Goal: Task Accomplishment & Management: Manage account settings

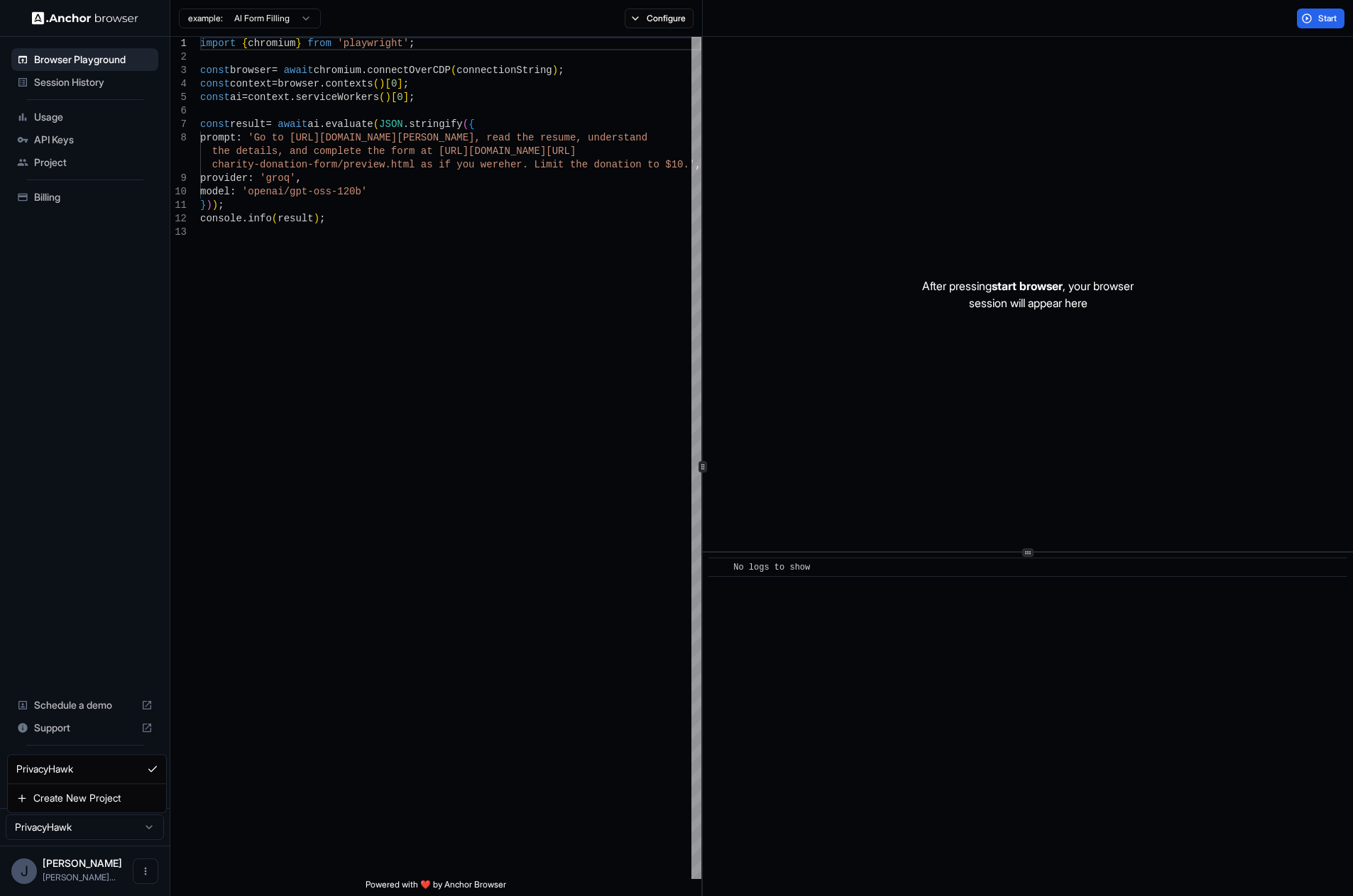
click at [121, 836] on html "Browser Playground Session History Usage API Keys Project Billing Schedule a de…" at bounding box center [676, 448] width 1353 height 896
click at [67, 160] on span "Project" at bounding box center [93, 163] width 119 height 15
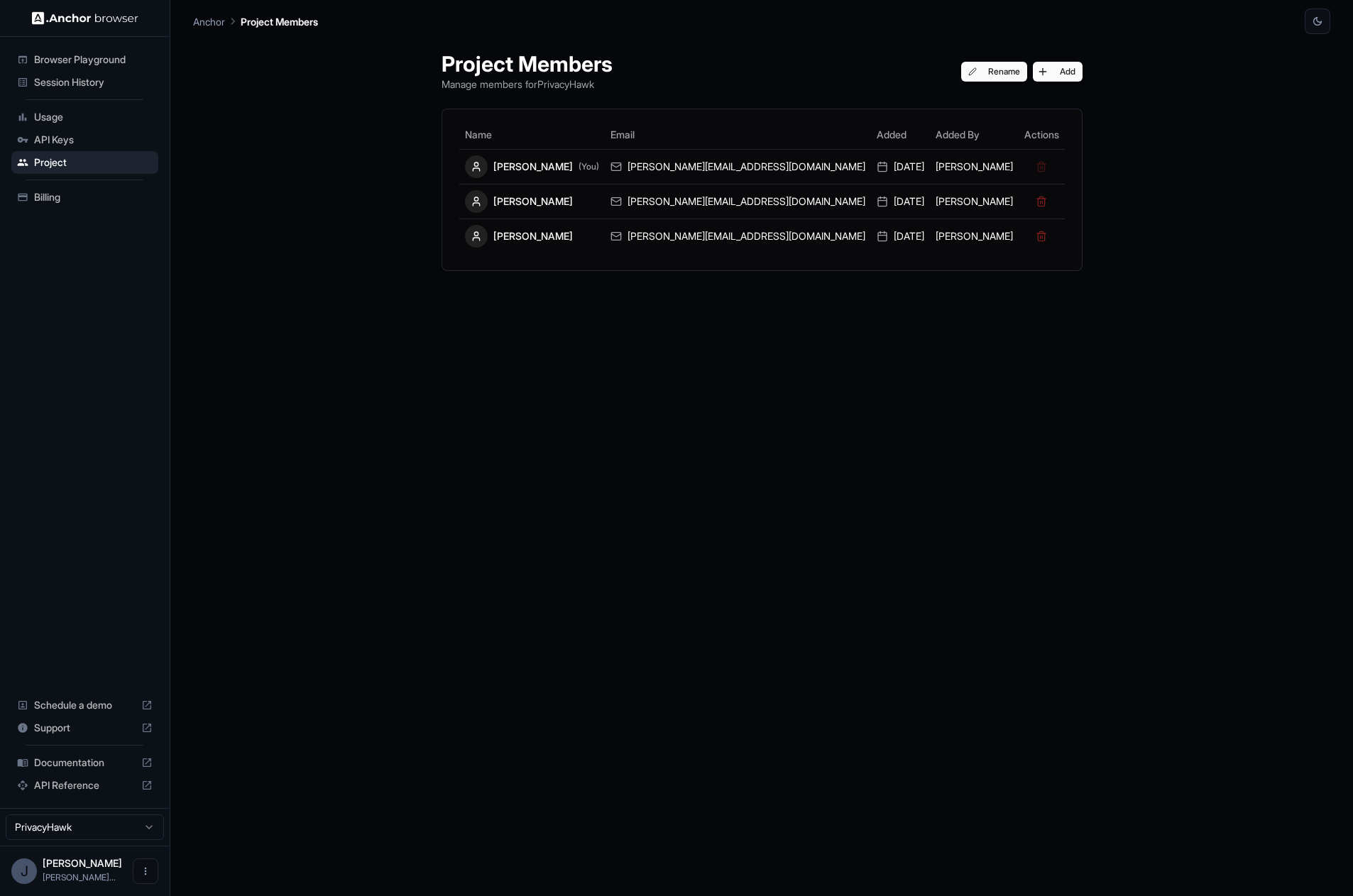
click at [295, 116] on div "Project Members Manage members for PrivacyHawk Rename Add Name Email Added Adde…" at bounding box center [761, 465] width 1137 height 862
click at [79, 135] on span "API Keys" at bounding box center [93, 140] width 119 height 15
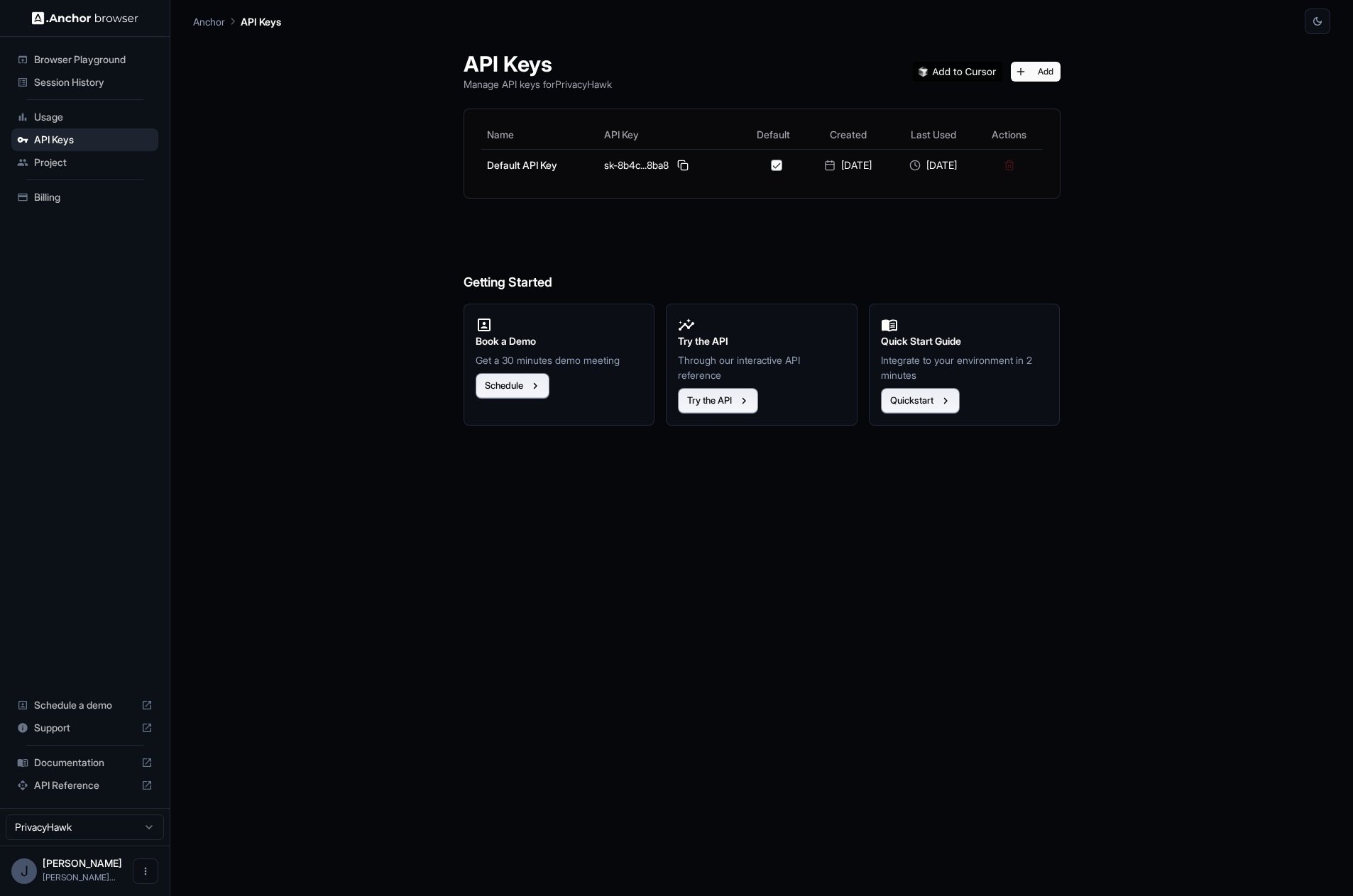
click at [757, 820] on div "API Keys Manage API keys for PrivacyHawk Add Name API Key Default Created Last …" at bounding box center [762, 465] width 631 height 862
click at [64, 162] on span "Project" at bounding box center [93, 163] width 119 height 15
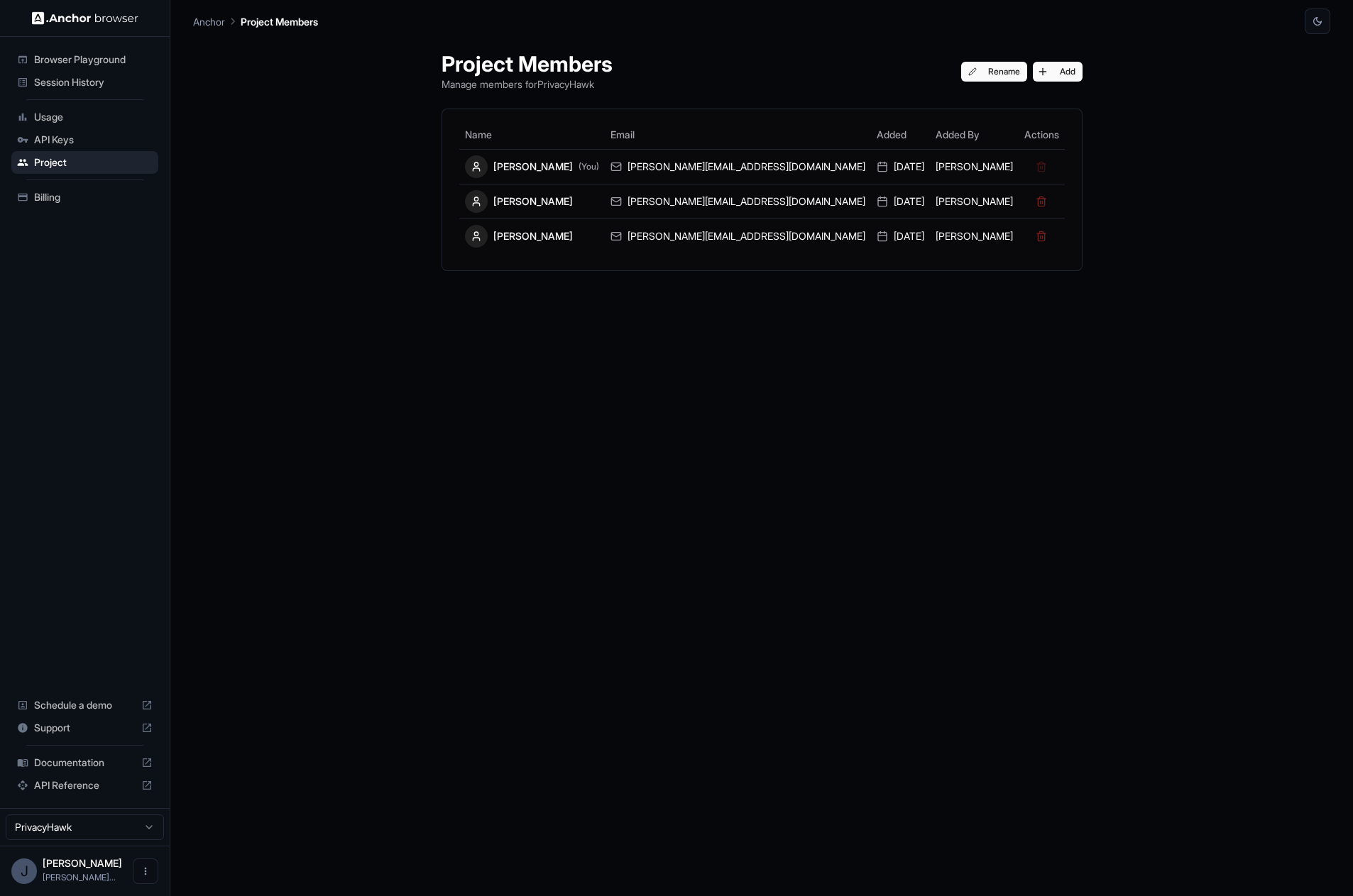
click at [66, 196] on span "Billing" at bounding box center [93, 197] width 119 height 15
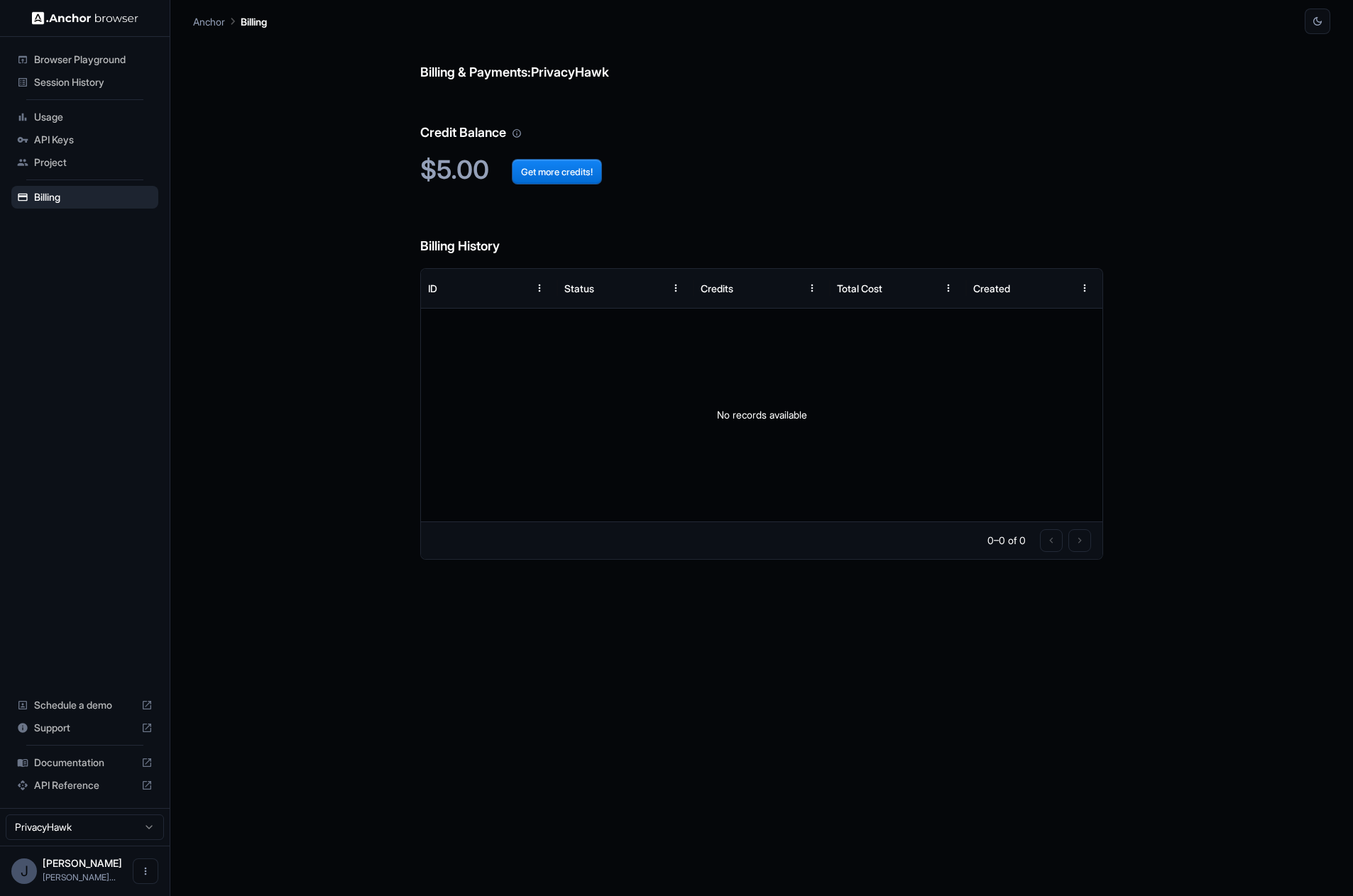
click at [108, 159] on span "Project" at bounding box center [93, 163] width 119 height 15
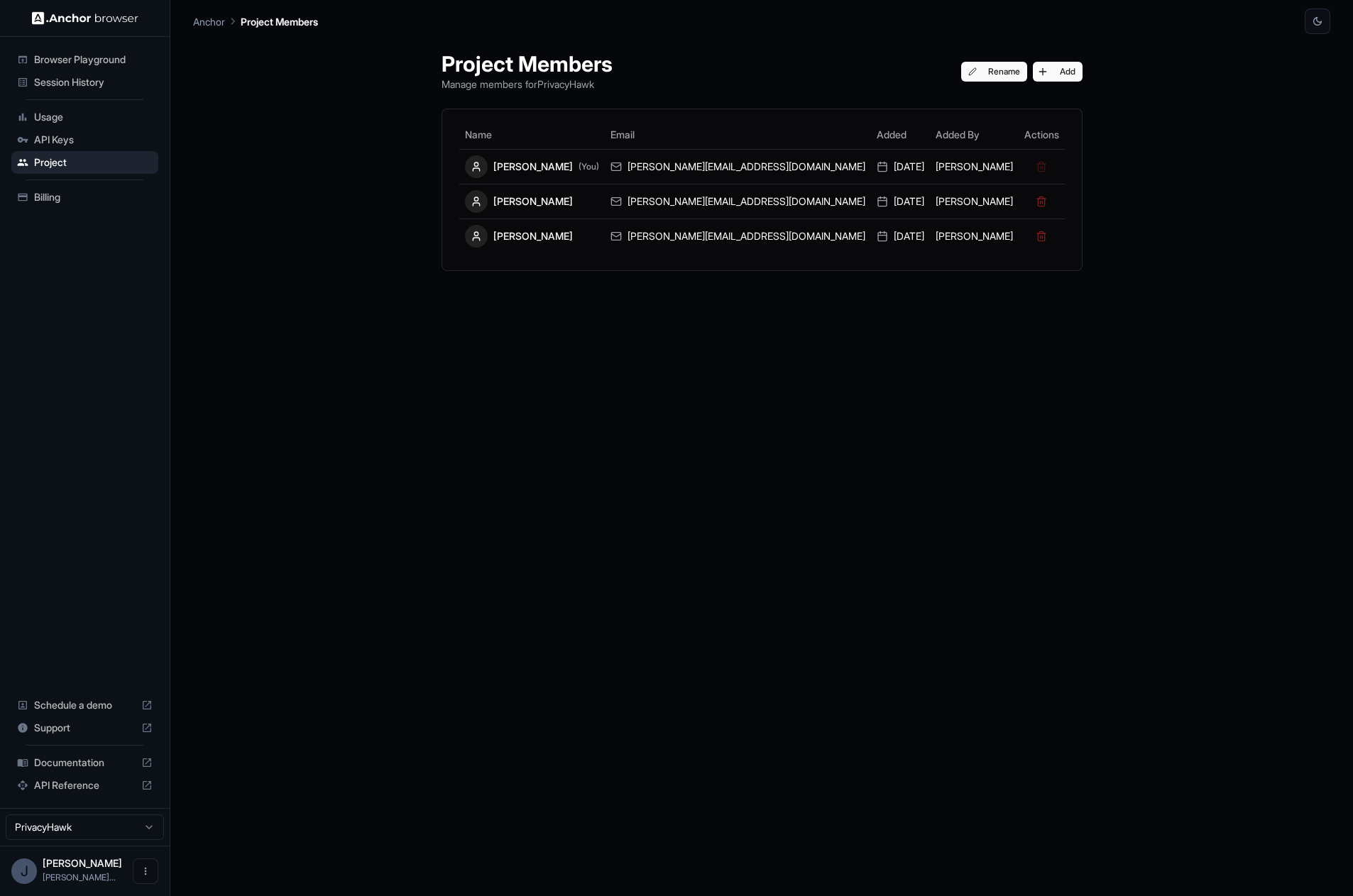
click at [89, 140] on span "API Keys" at bounding box center [93, 140] width 119 height 15
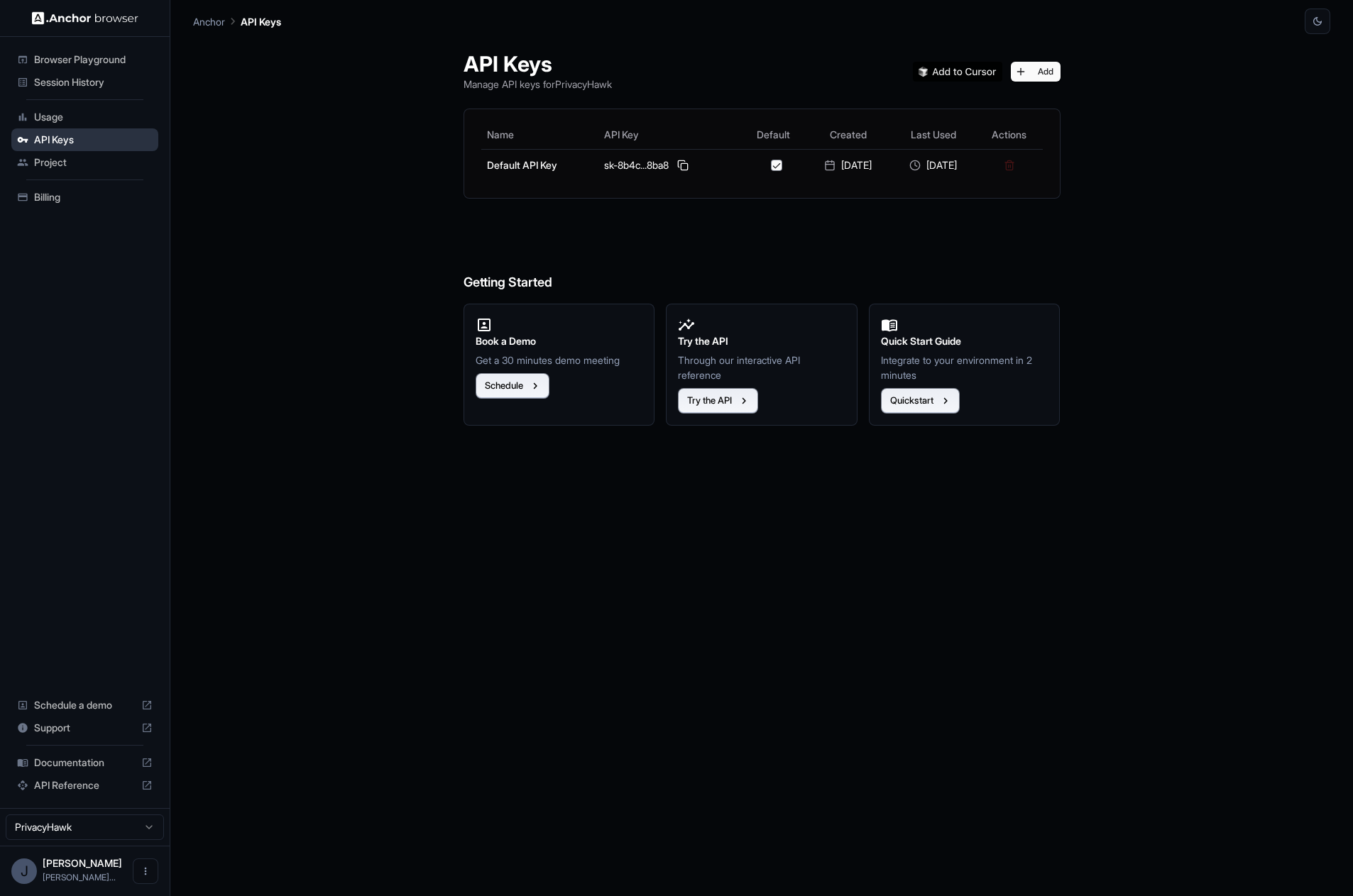
click at [85, 132] on span "API Keys" at bounding box center [93, 140] width 119 height 15
click at [83, 123] on span "Usage" at bounding box center [93, 117] width 119 height 15
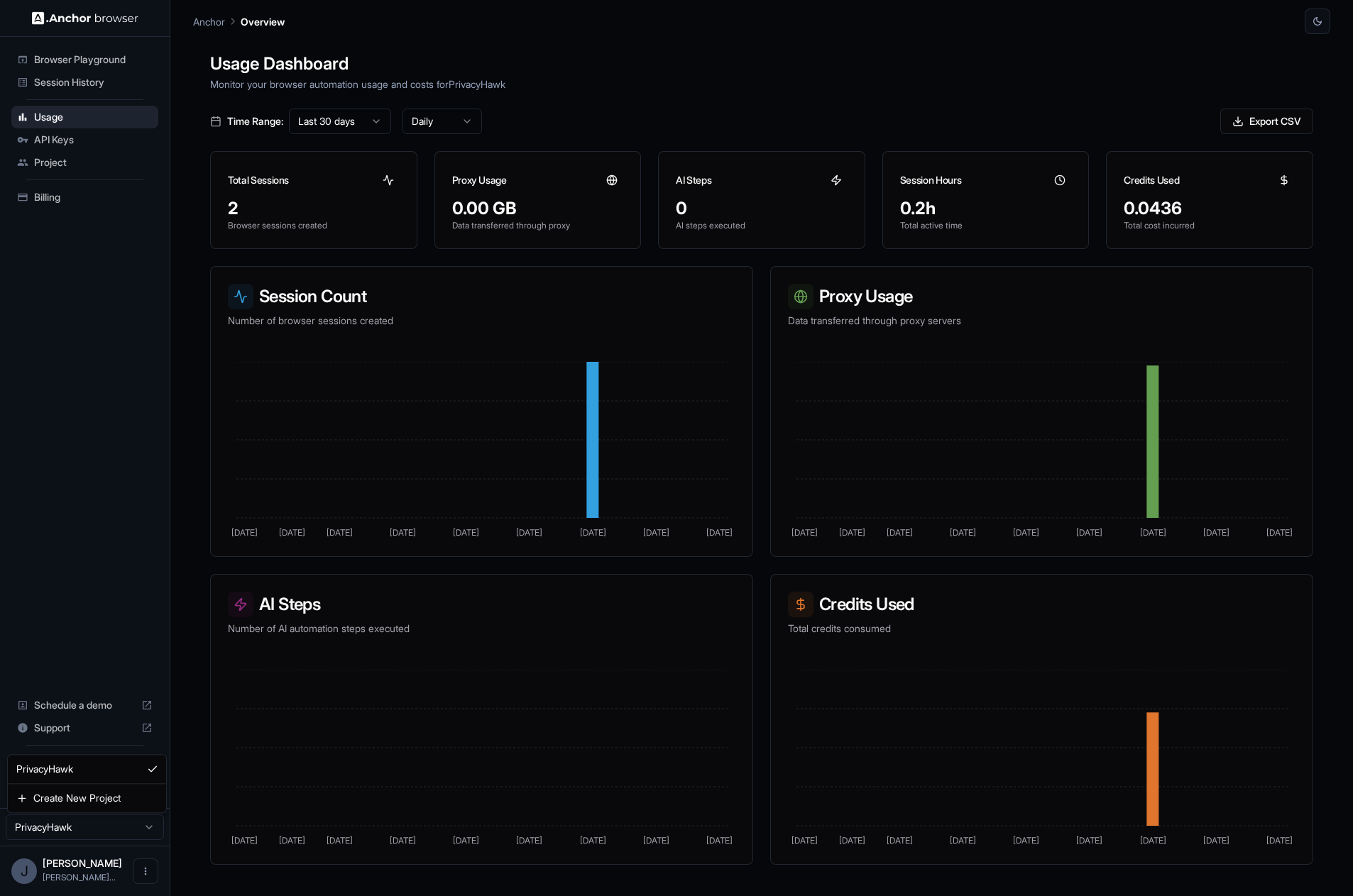
click at [127, 827] on html "Browser Playground Session History Usage API Keys Project Billing Schedule a de…" at bounding box center [676, 448] width 1353 height 896
click at [95, 153] on div "Project" at bounding box center [85, 162] width 147 height 23
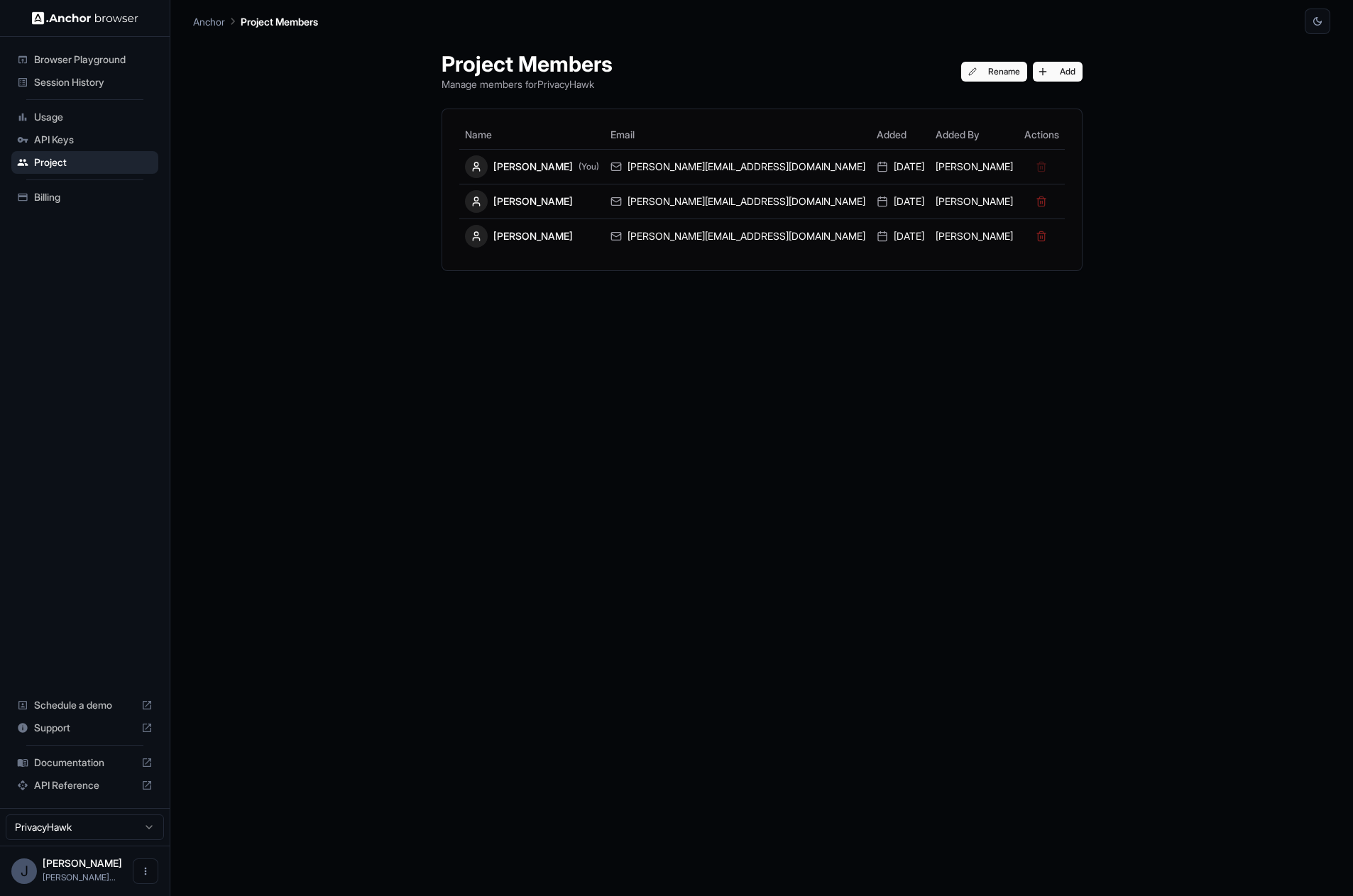
click at [92, 199] on span "Billing" at bounding box center [93, 197] width 119 height 15
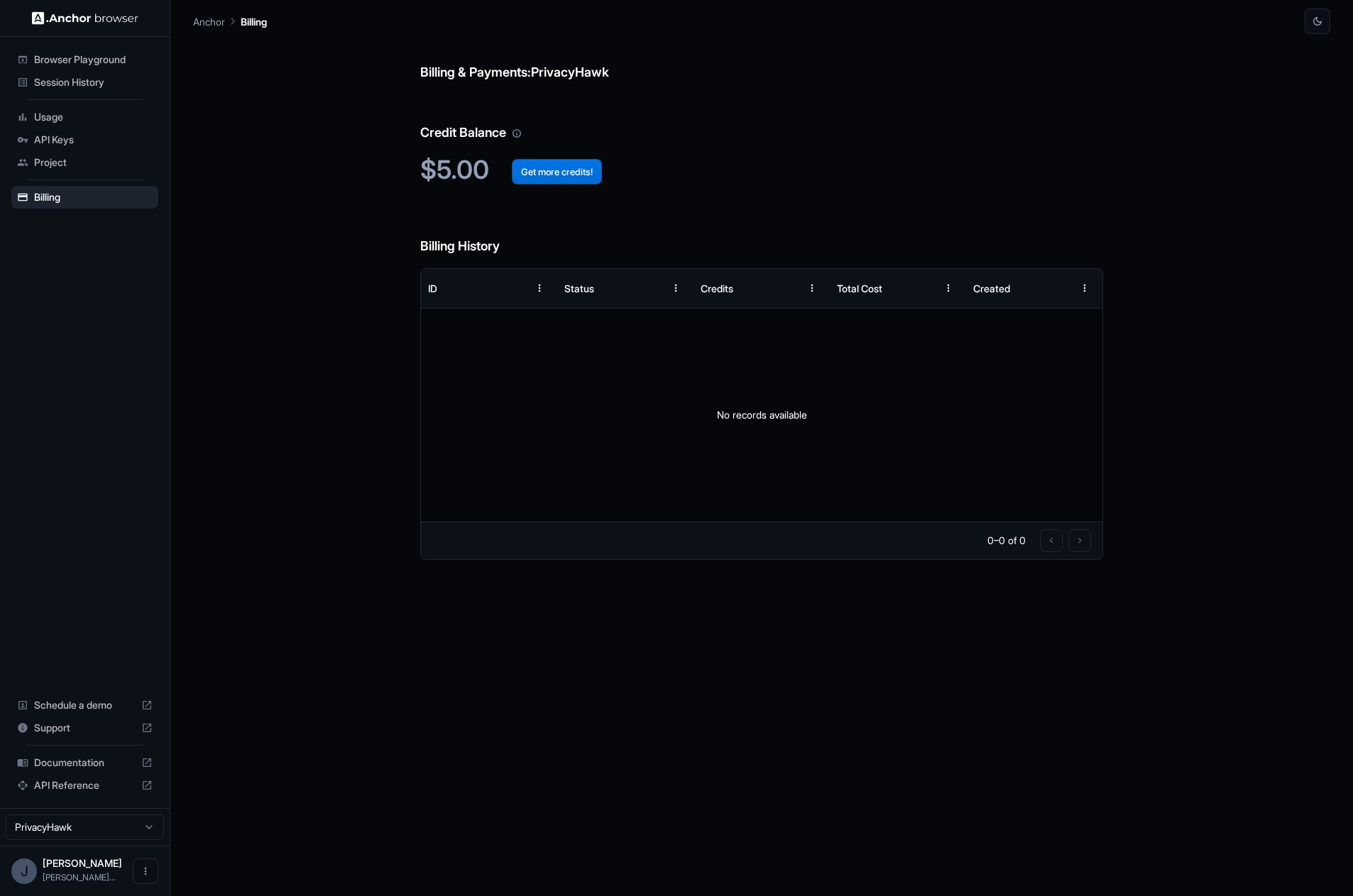
click at [555, 167] on button "Get more credits!" at bounding box center [556, 172] width 90 height 25
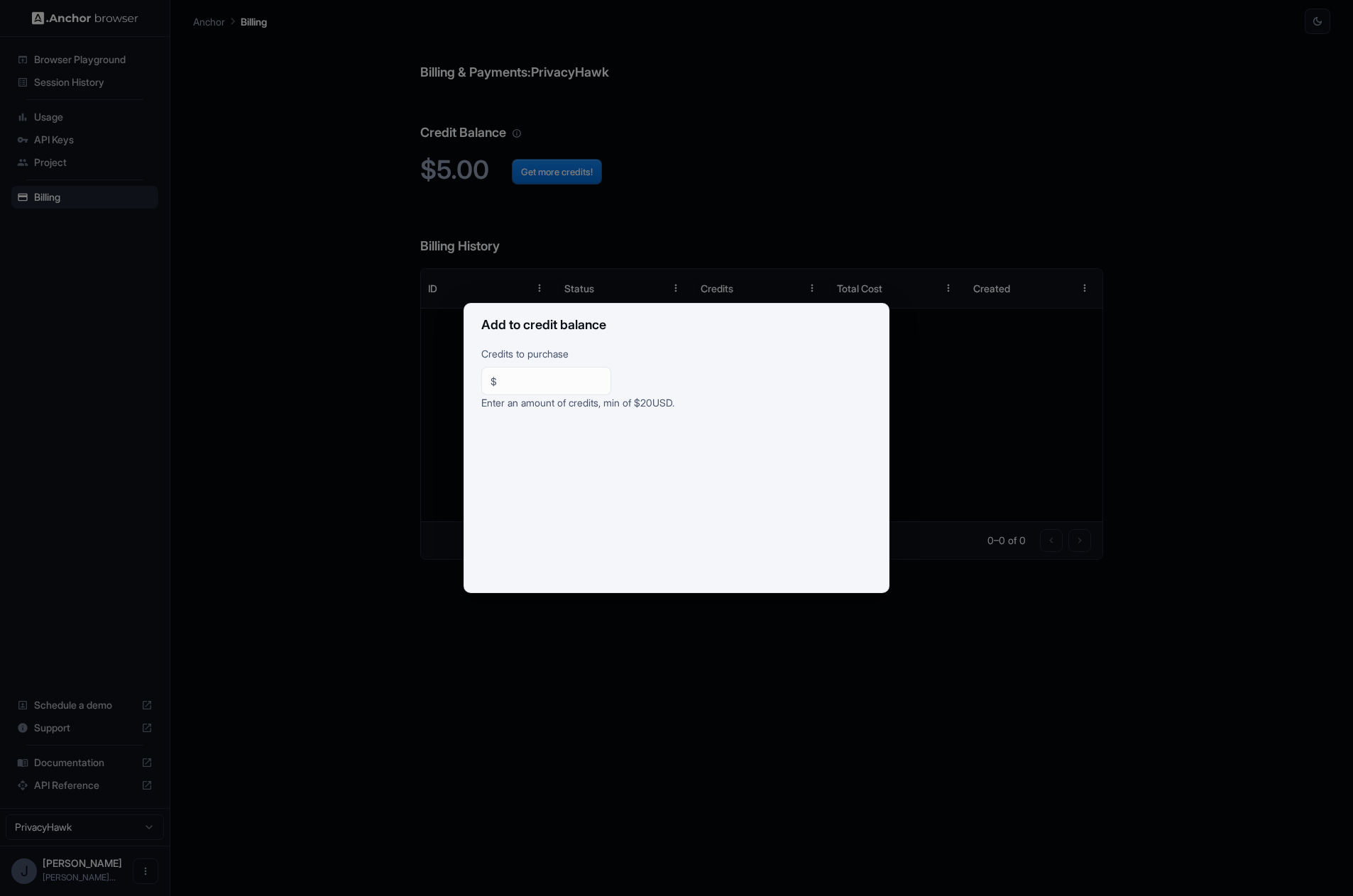
click at [857, 699] on div "Add to credit balance Credits to purchase $ ** ​ Enter an amount of credits, mi…" at bounding box center [676, 448] width 1353 height 896
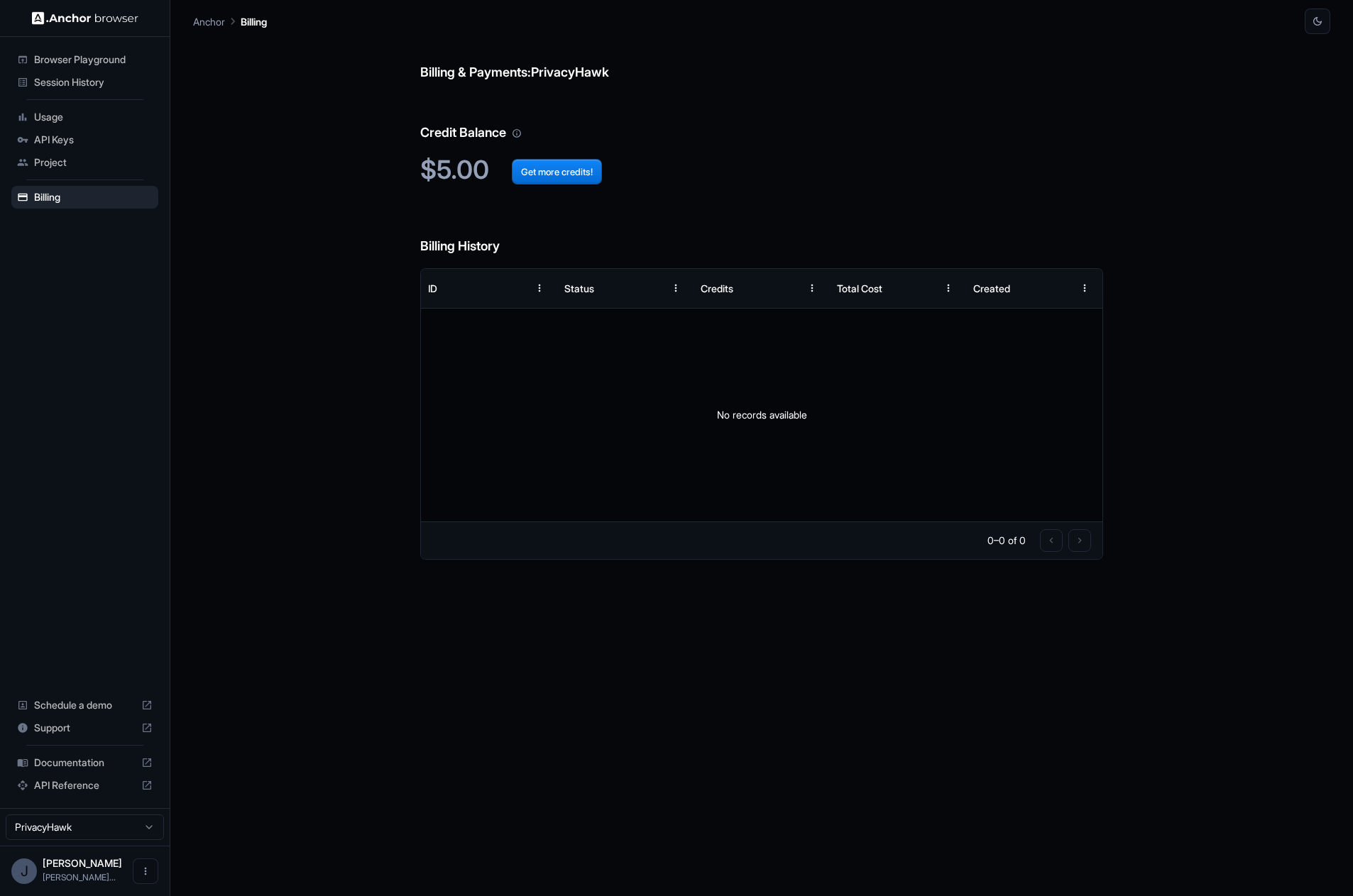
click at [92, 161] on span "Project" at bounding box center [93, 163] width 119 height 15
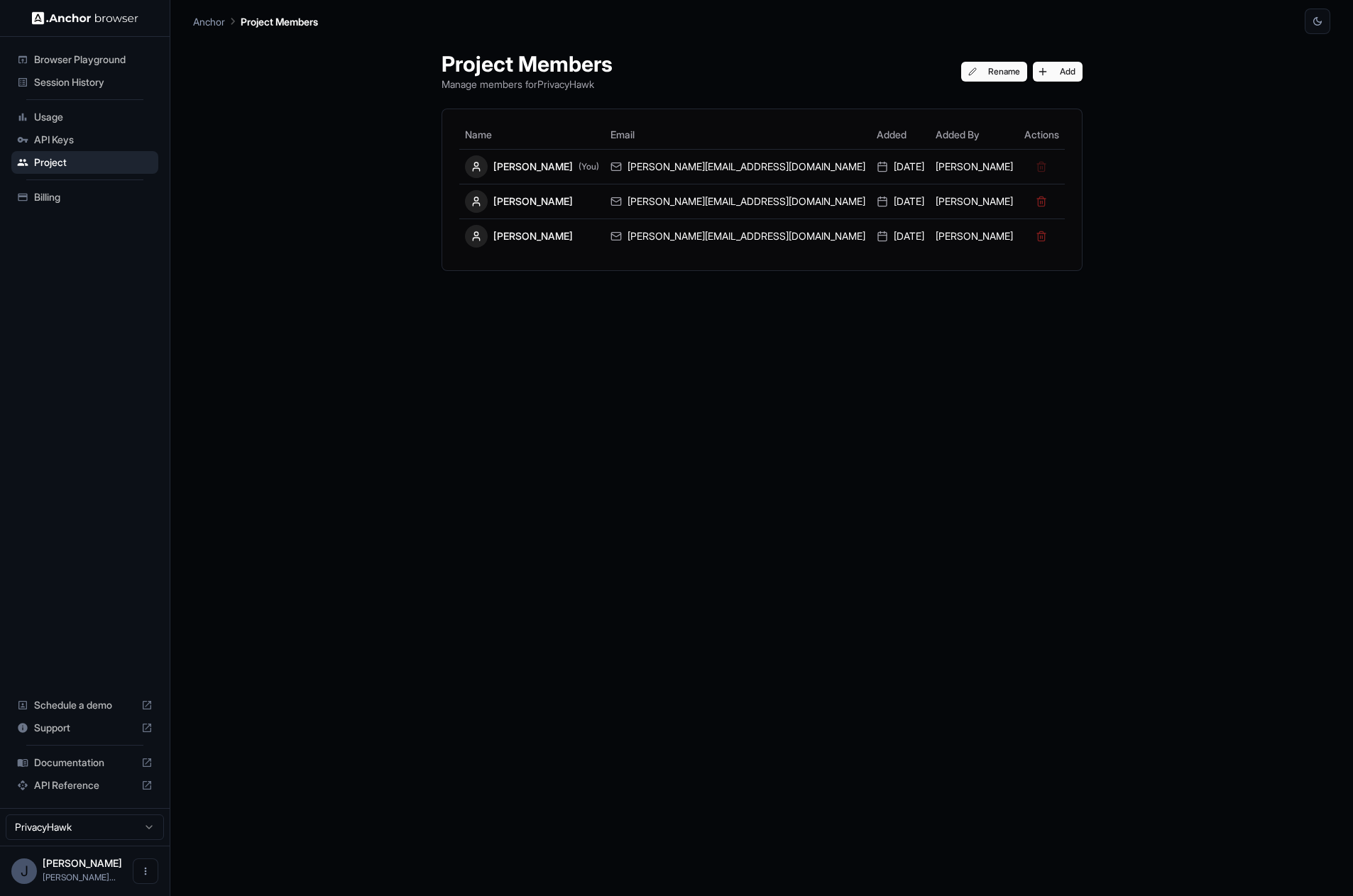
click at [60, 147] on div "API Keys" at bounding box center [85, 140] width 147 height 23
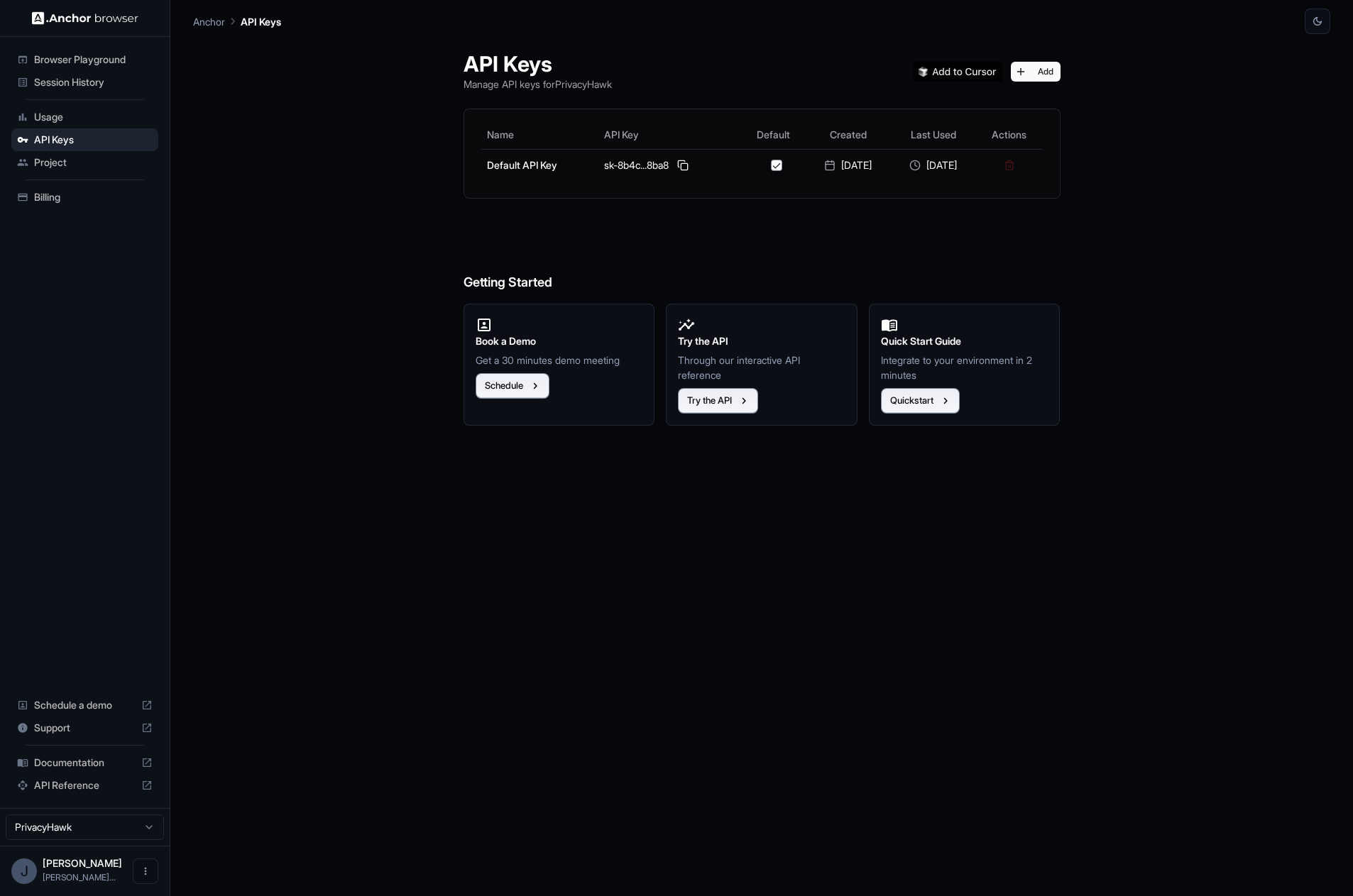
click at [64, 122] on span "Usage" at bounding box center [93, 117] width 119 height 15
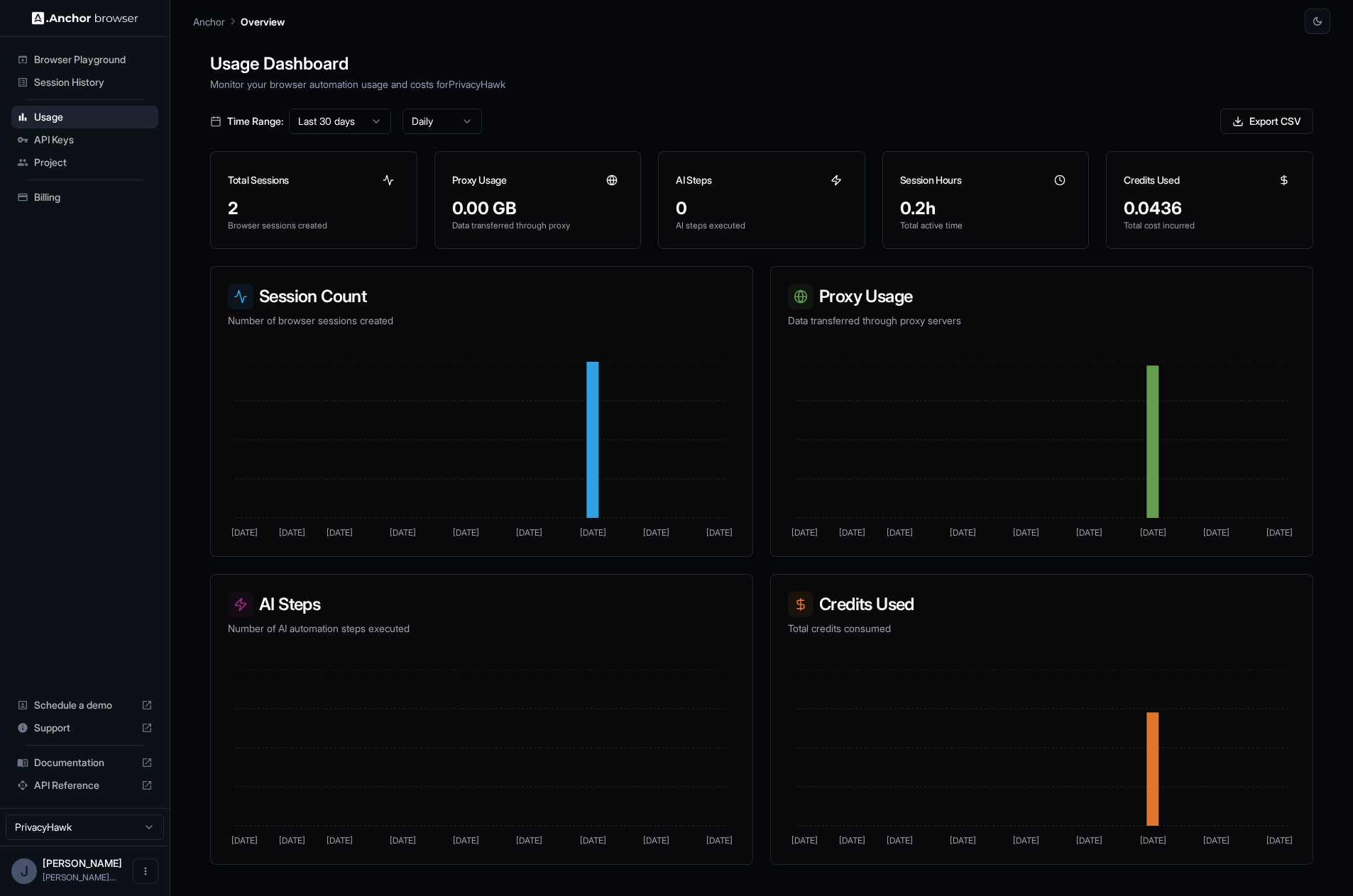
click at [84, 97] on ul "Browser Playground Session History Usage API Keys Project Billing" at bounding box center [85, 129] width 159 height 172
click at [84, 84] on span "Session History" at bounding box center [93, 82] width 119 height 15
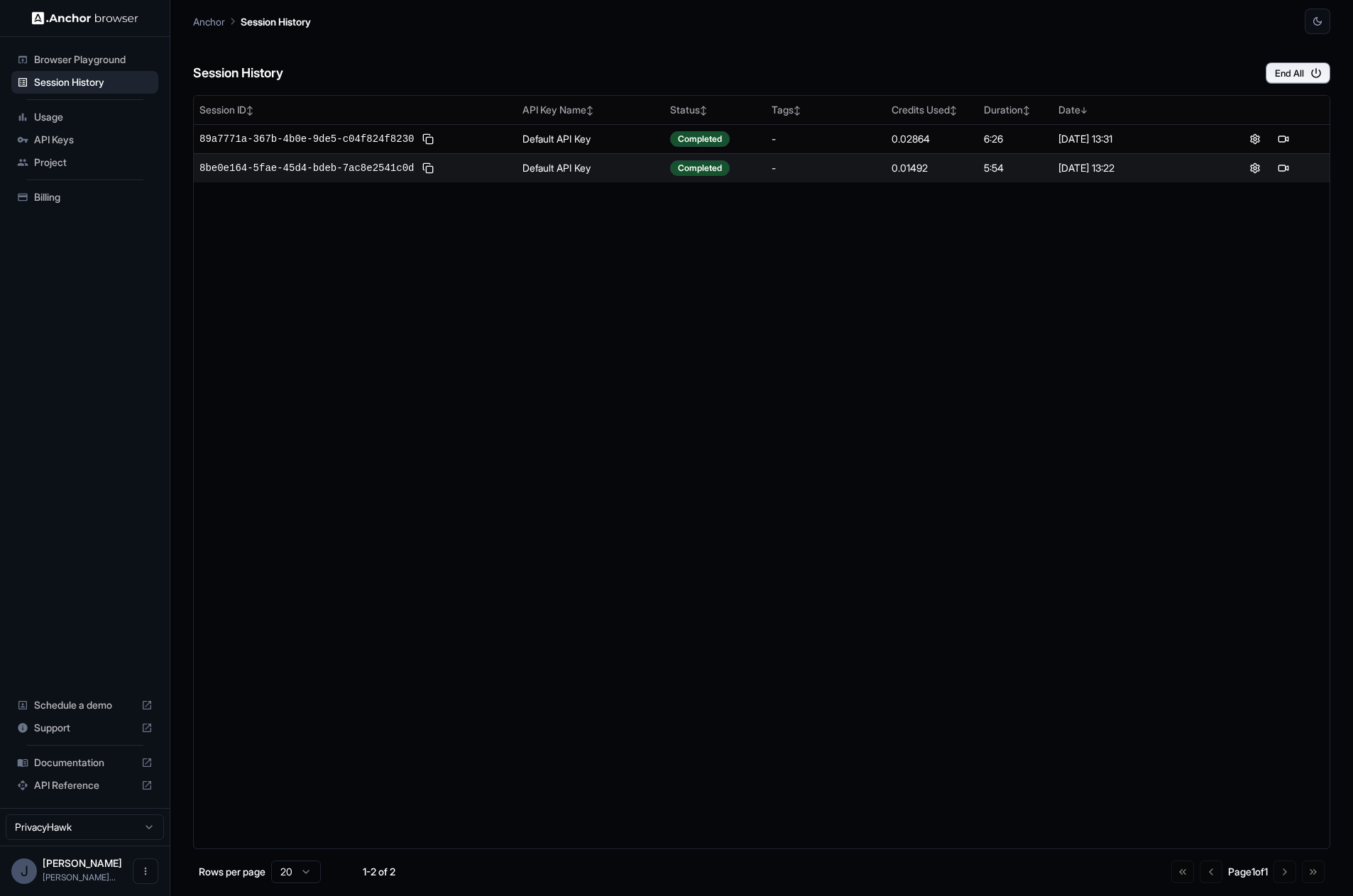
click at [97, 52] on span "Browser Playground" at bounding box center [93, 60] width 119 height 15
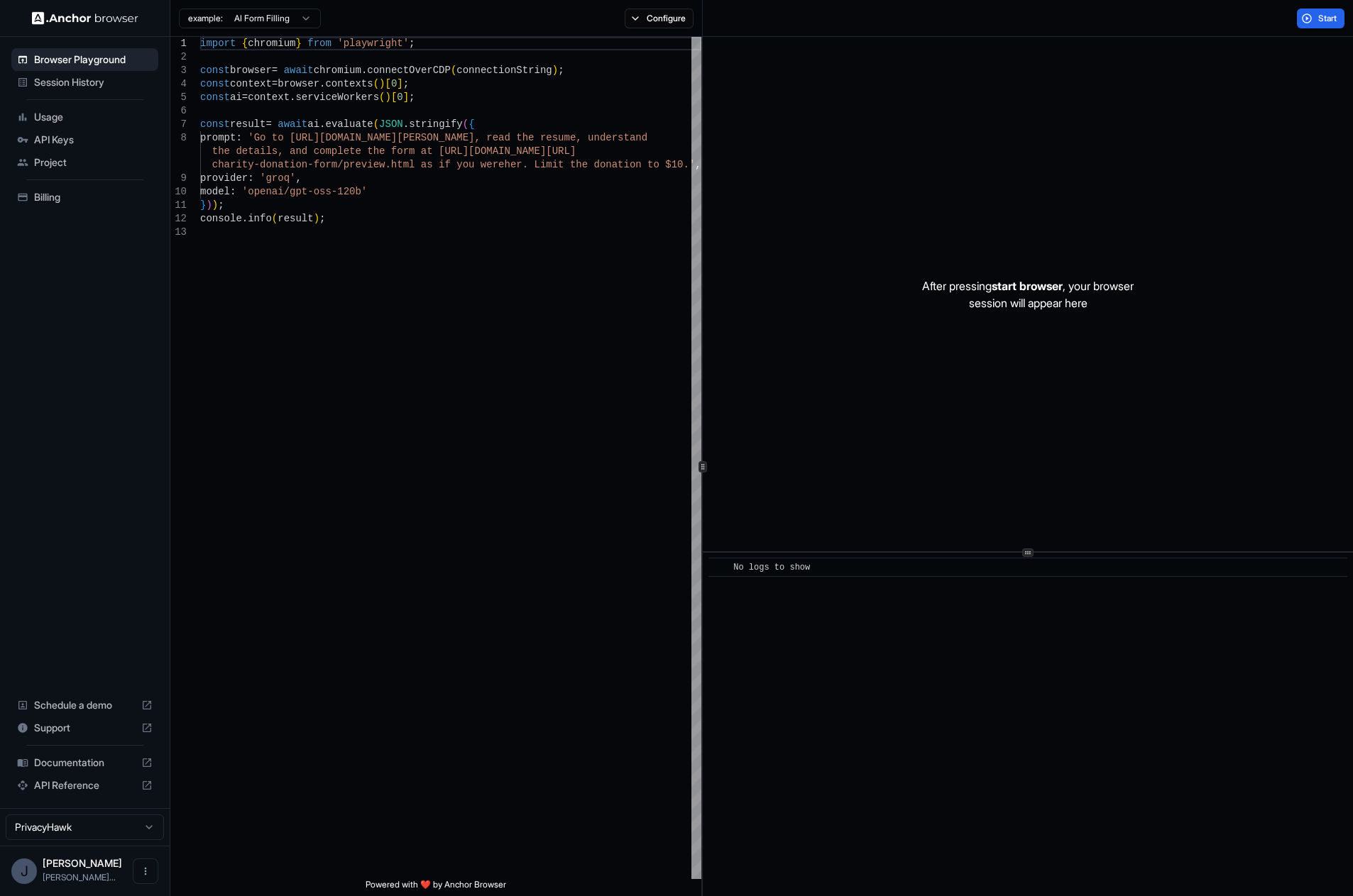
click at [60, 129] on div "API Keys" at bounding box center [85, 140] width 147 height 23
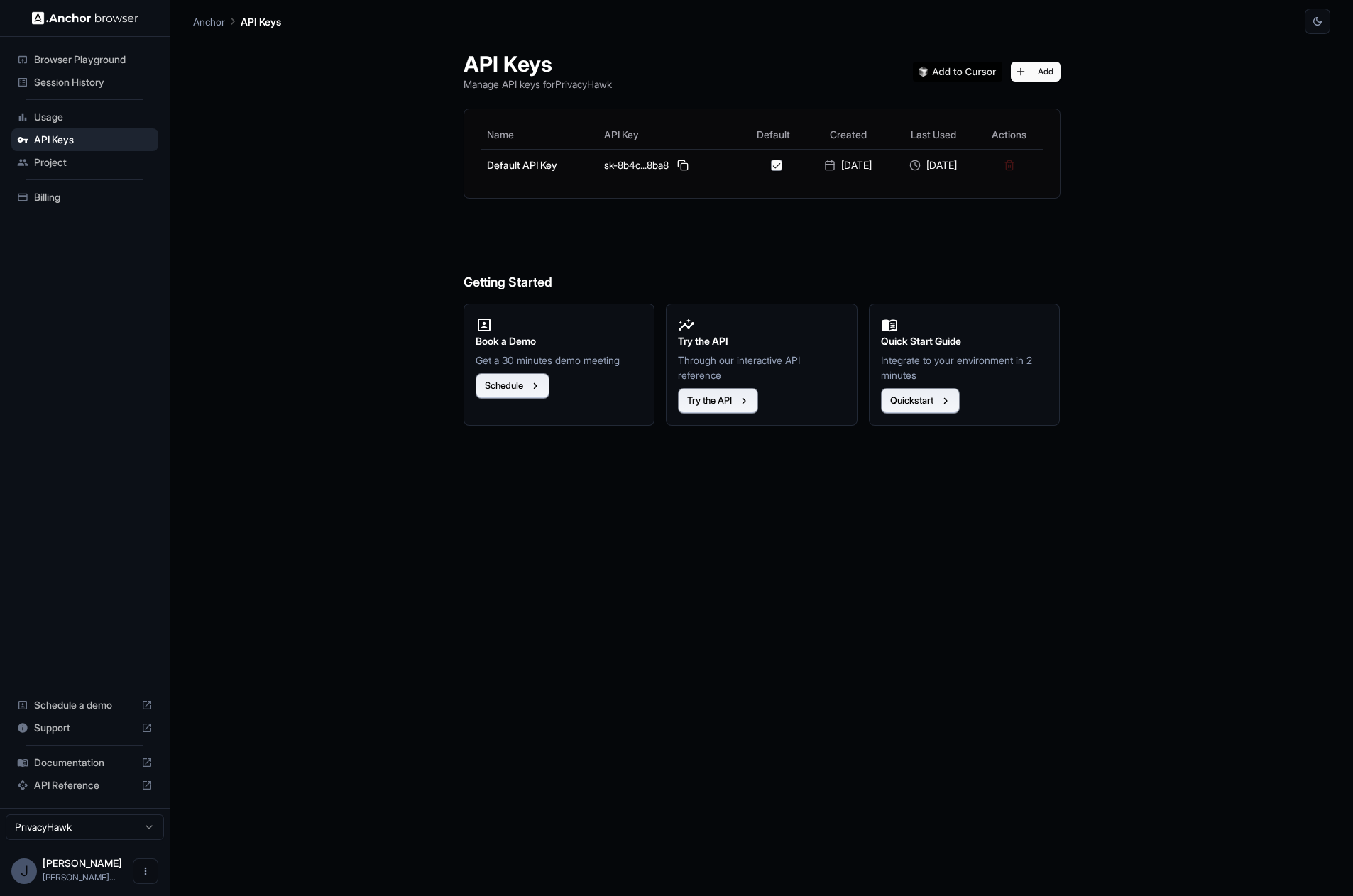
click at [56, 115] on span "Usage" at bounding box center [93, 117] width 119 height 15
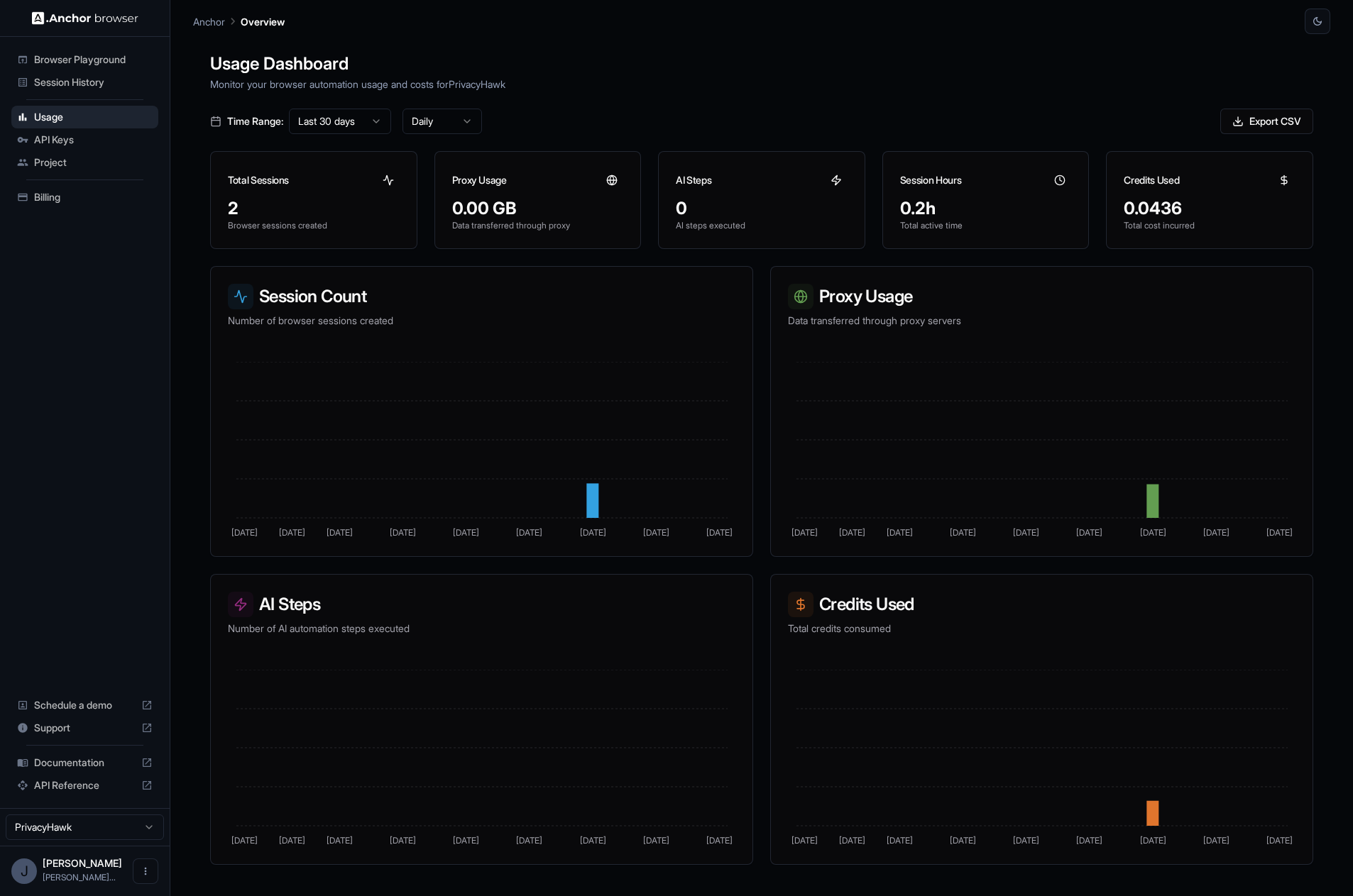
click at [57, 137] on span "API Keys" at bounding box center [93, 140] width 119 height 15
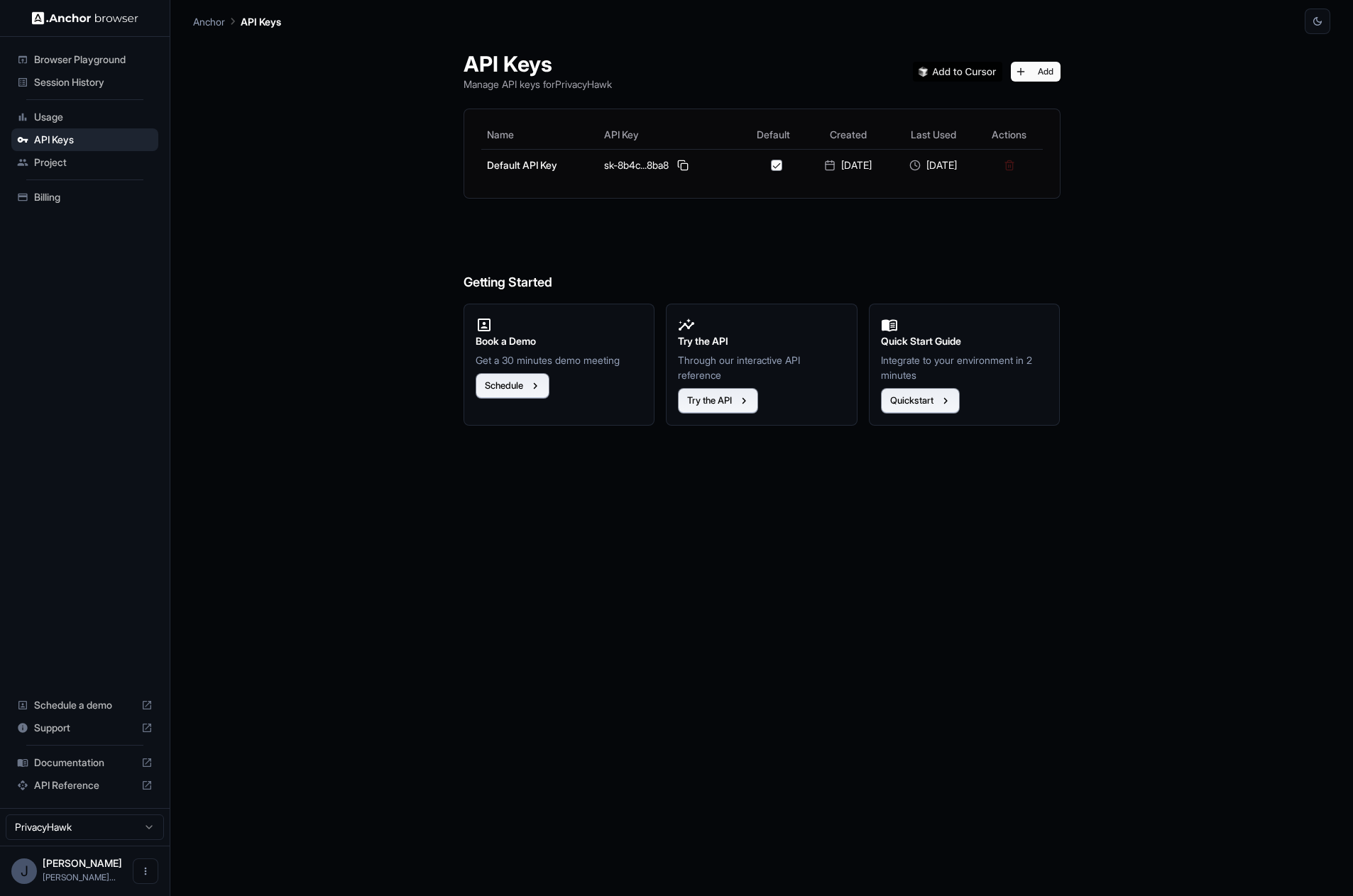
click at [69, 764] on span "Documentation" at bounding box center [85, 763] width 102 height 15
